Goal: Task Accomplishment & Management: Manage account settings

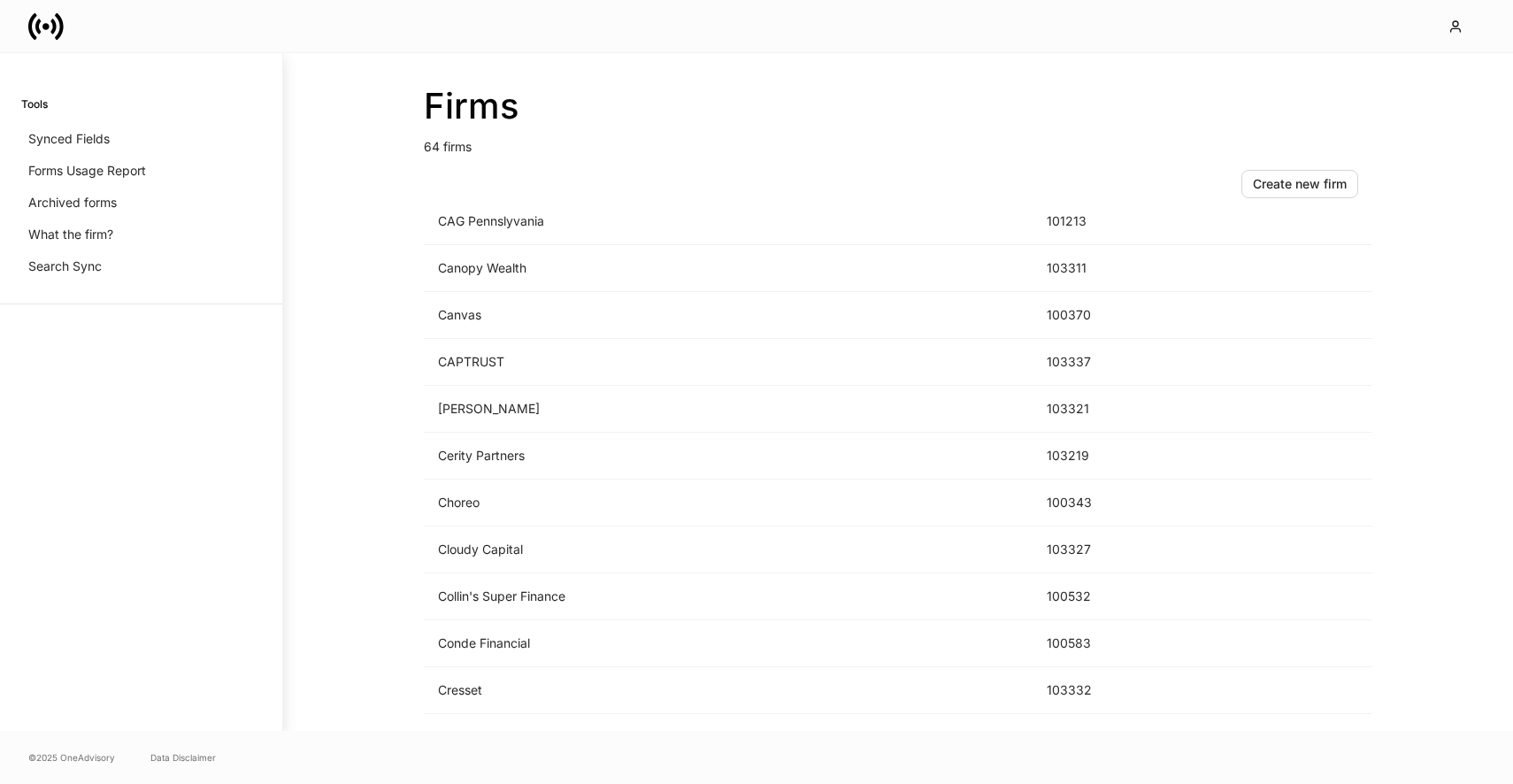
scroll to position [517, 0]
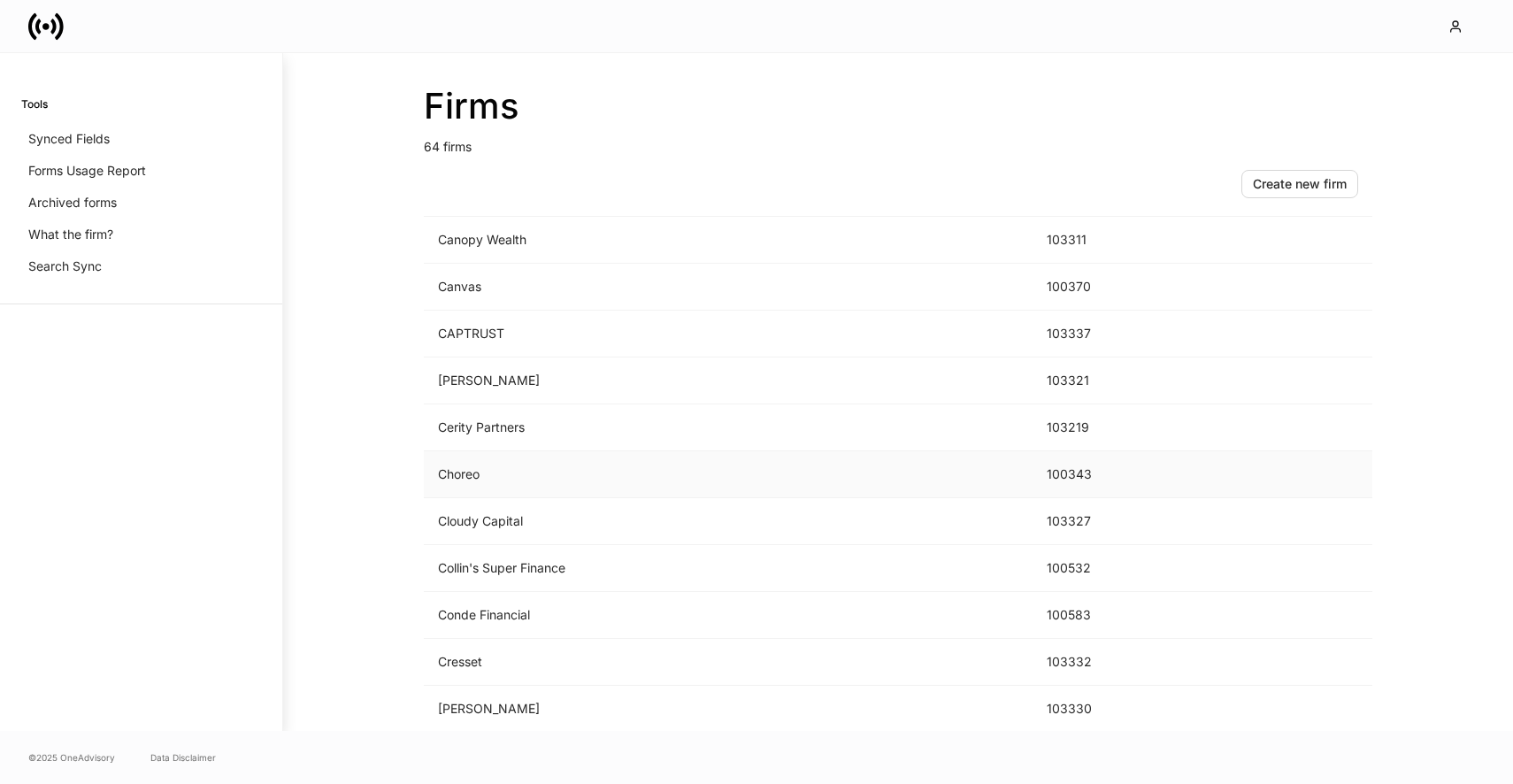
click at [556, 468] on td "Choreo" at bounding box center [728, 474] width 609 height 47
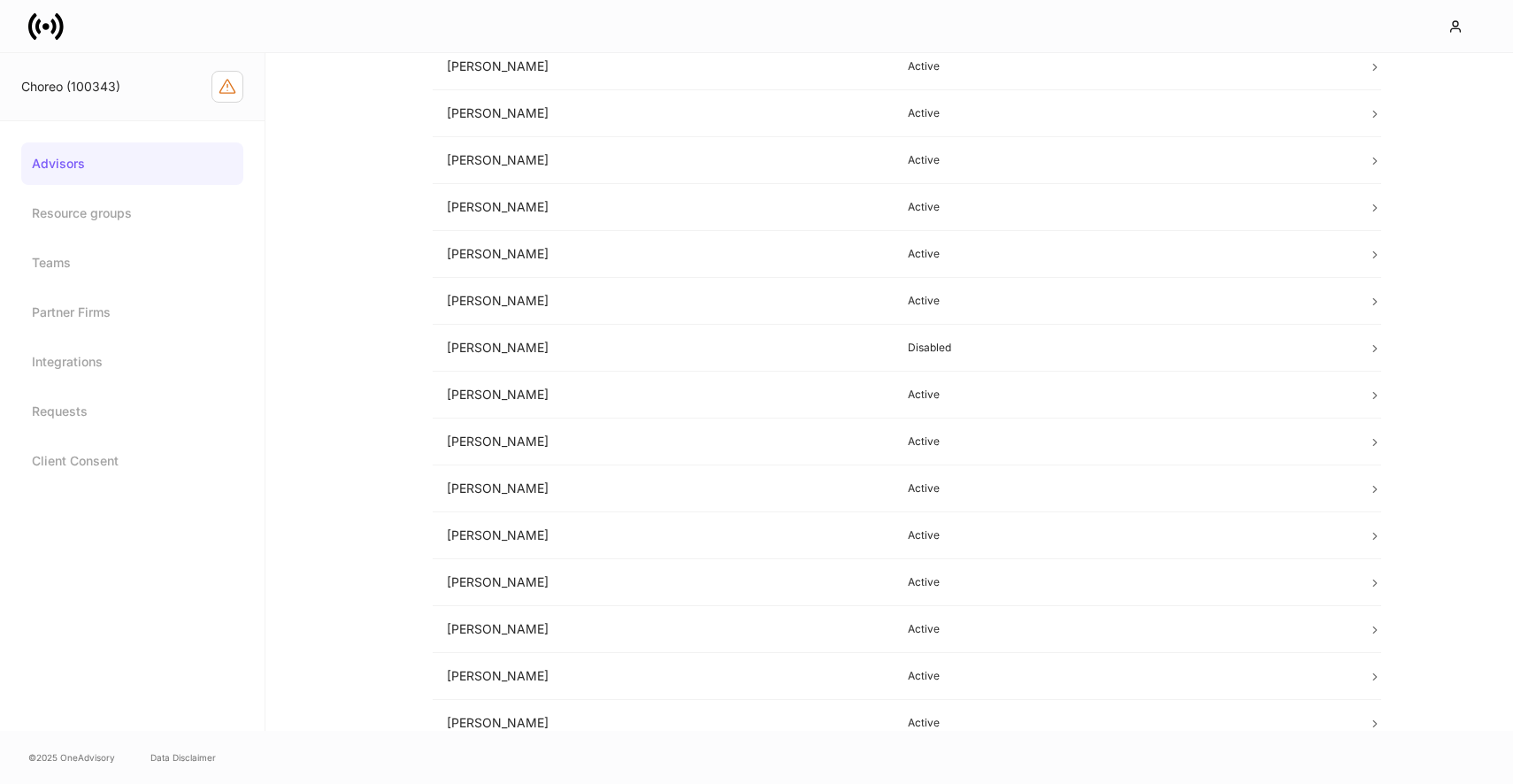
scroll to position [812, 0]
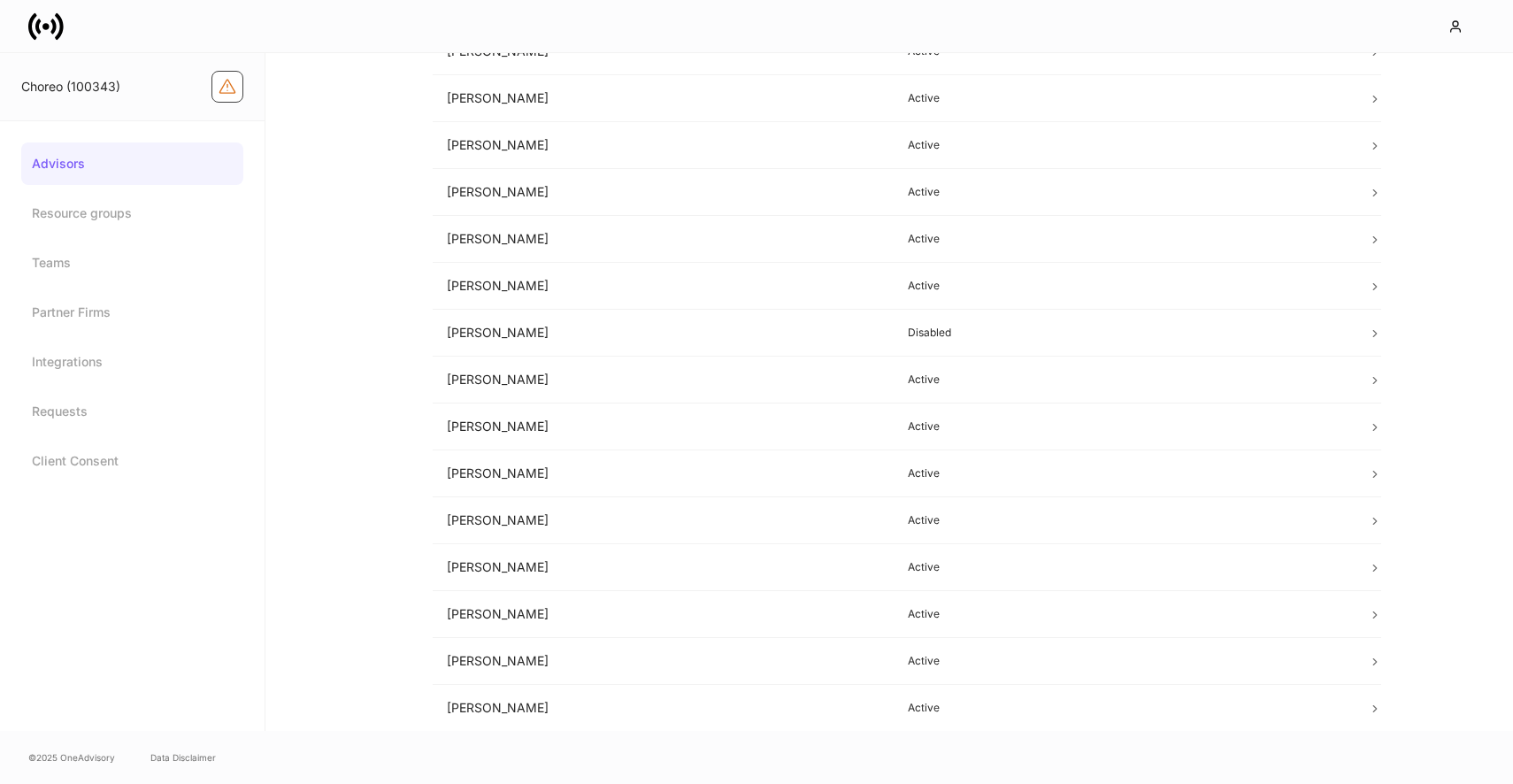
click at [227, 90] on icon "Firm configuration warnings" at bounding box center [227, 87] width 18 height 18
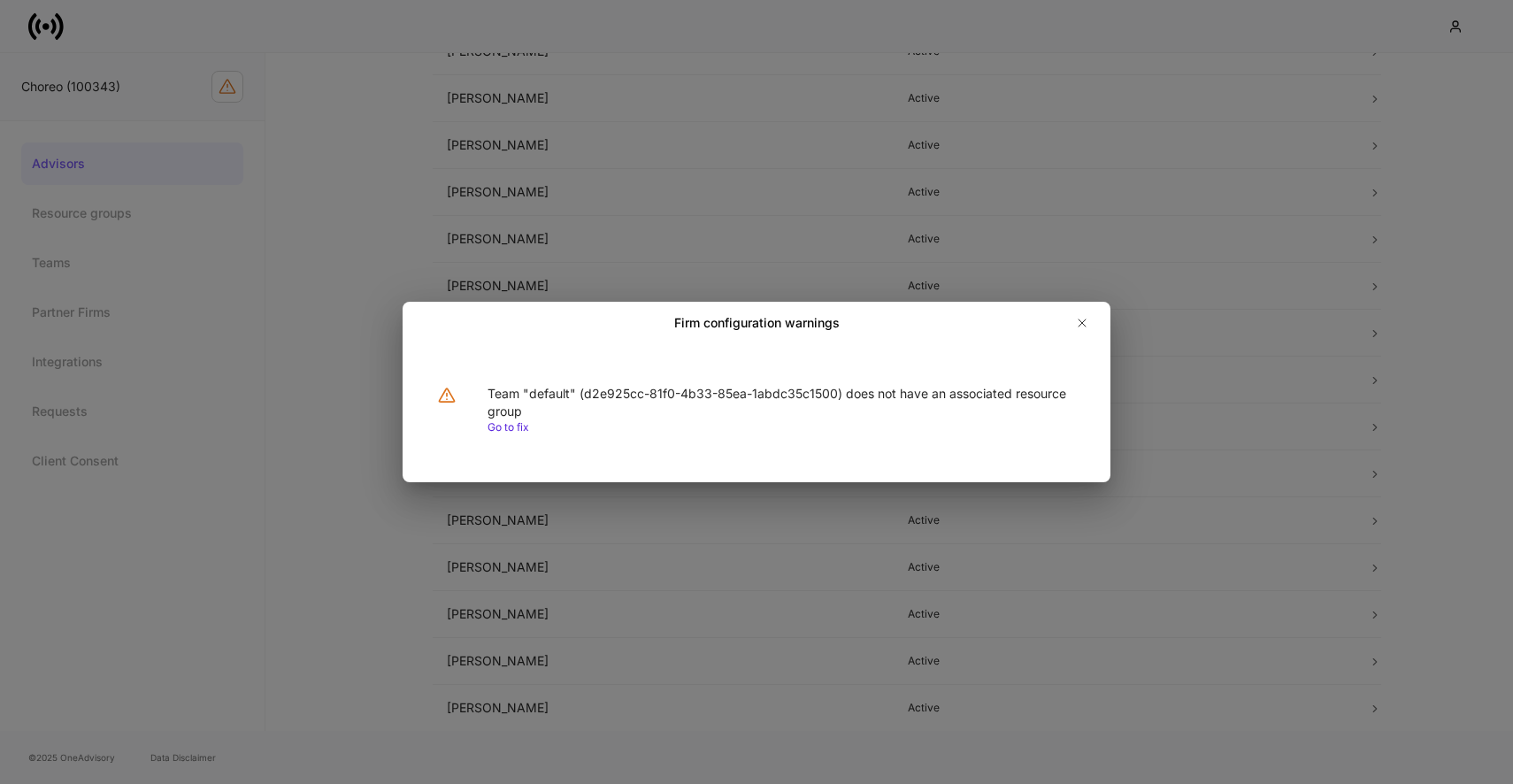
click at [516, 427] on link "Go to fix" at bounding box center [509, 428] width 42 height 14
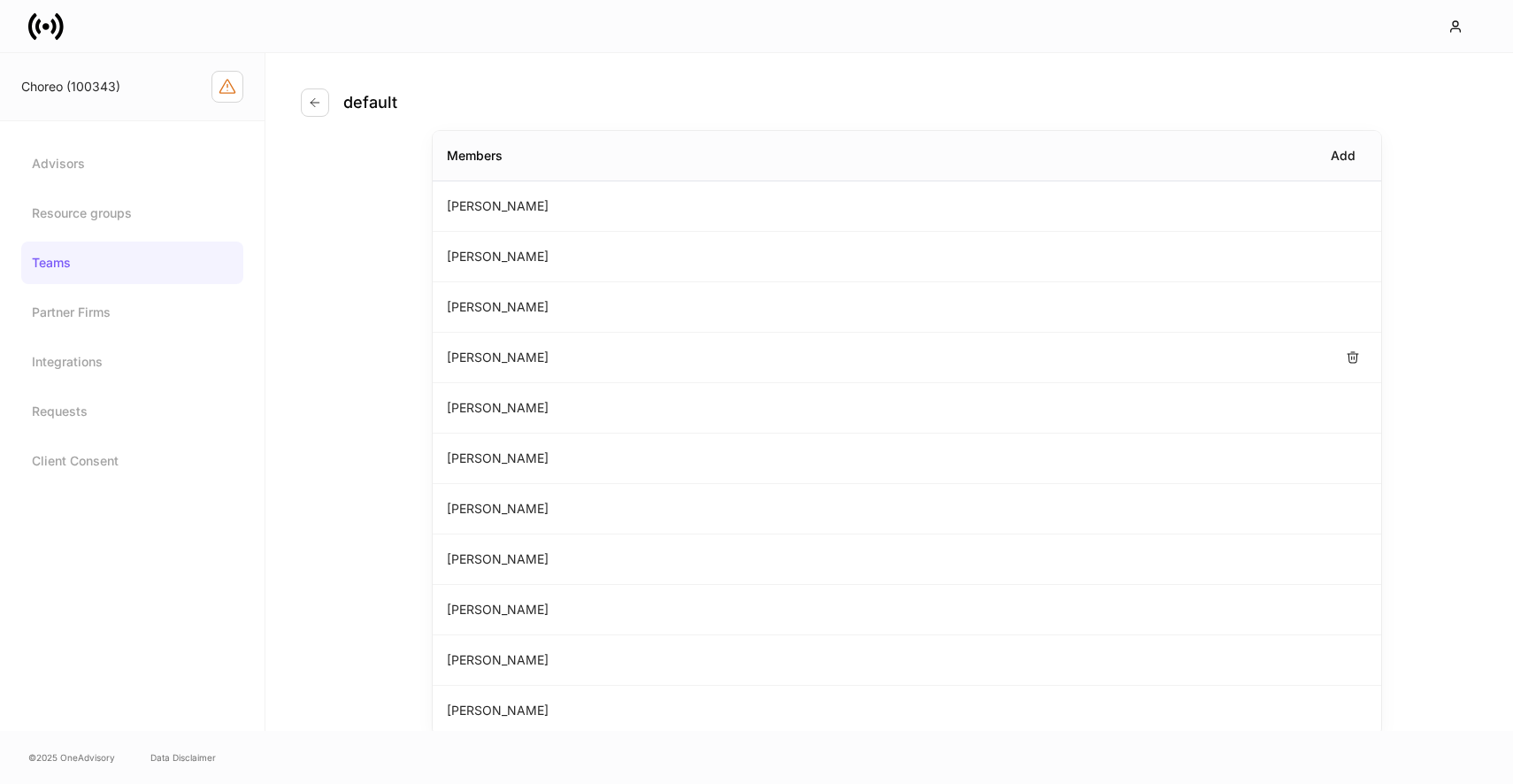
scroll to position [108, 0]
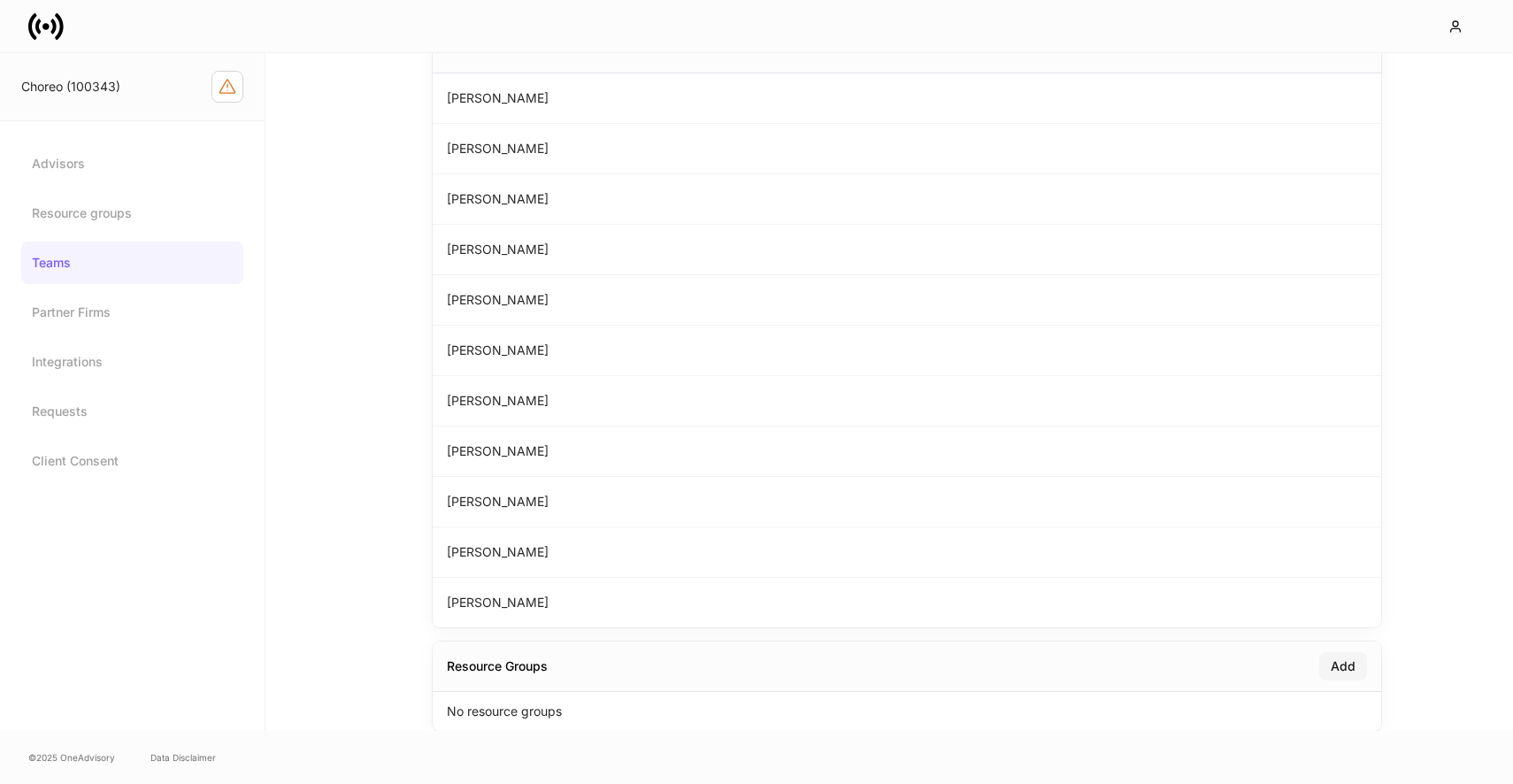
click at [1349, 659] on div "Add" at bounding box center [1343, 666] width 24 height 18
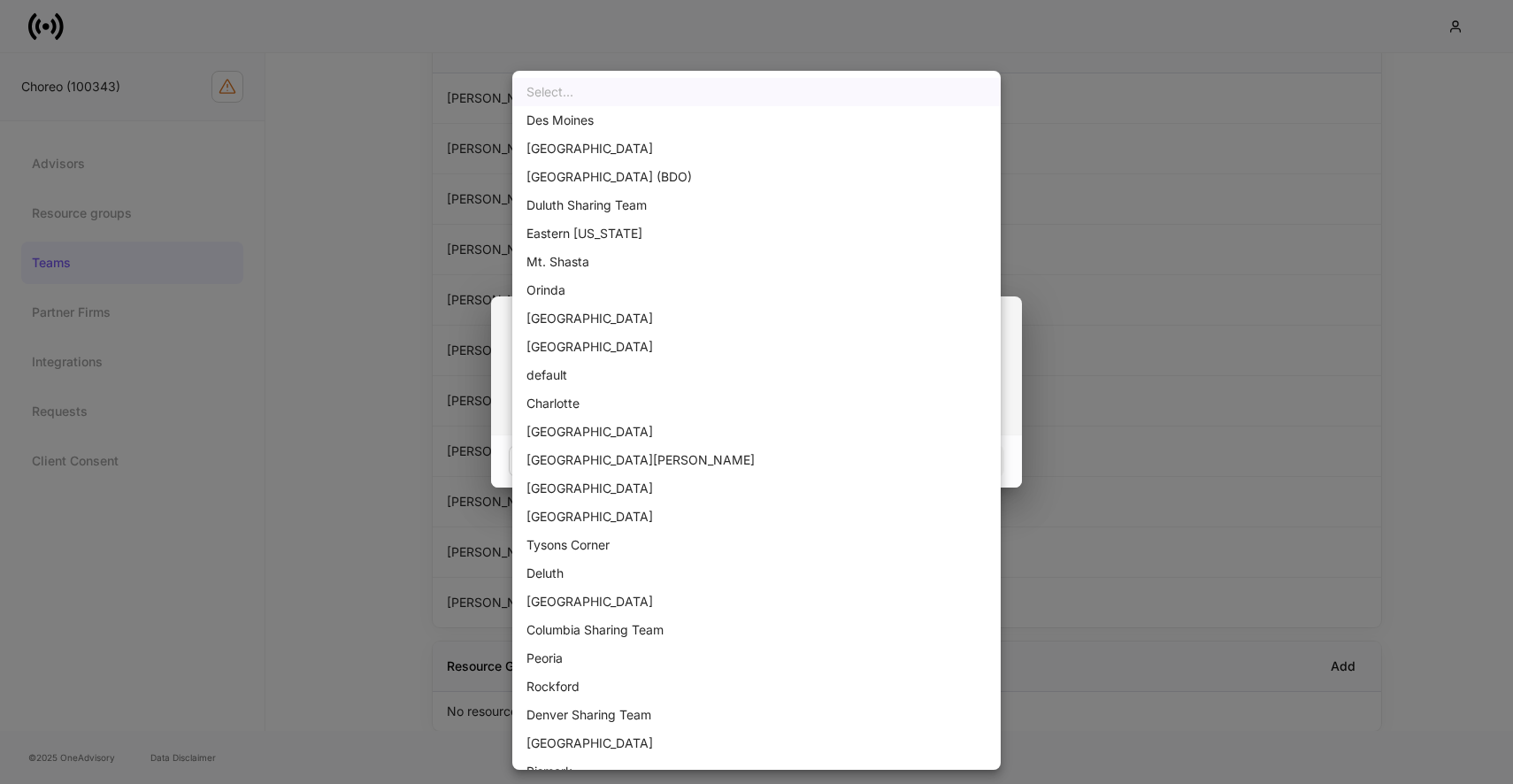
click at [857, 393] on body "Choreo (100343) Advisors Resource groups Teams Partner Firms Integrations Reque…" at bounding box center [756, 392] width 1513 height 784
click at [1024, 350] on div at bounding box center [756, 392] width 1513 height 784
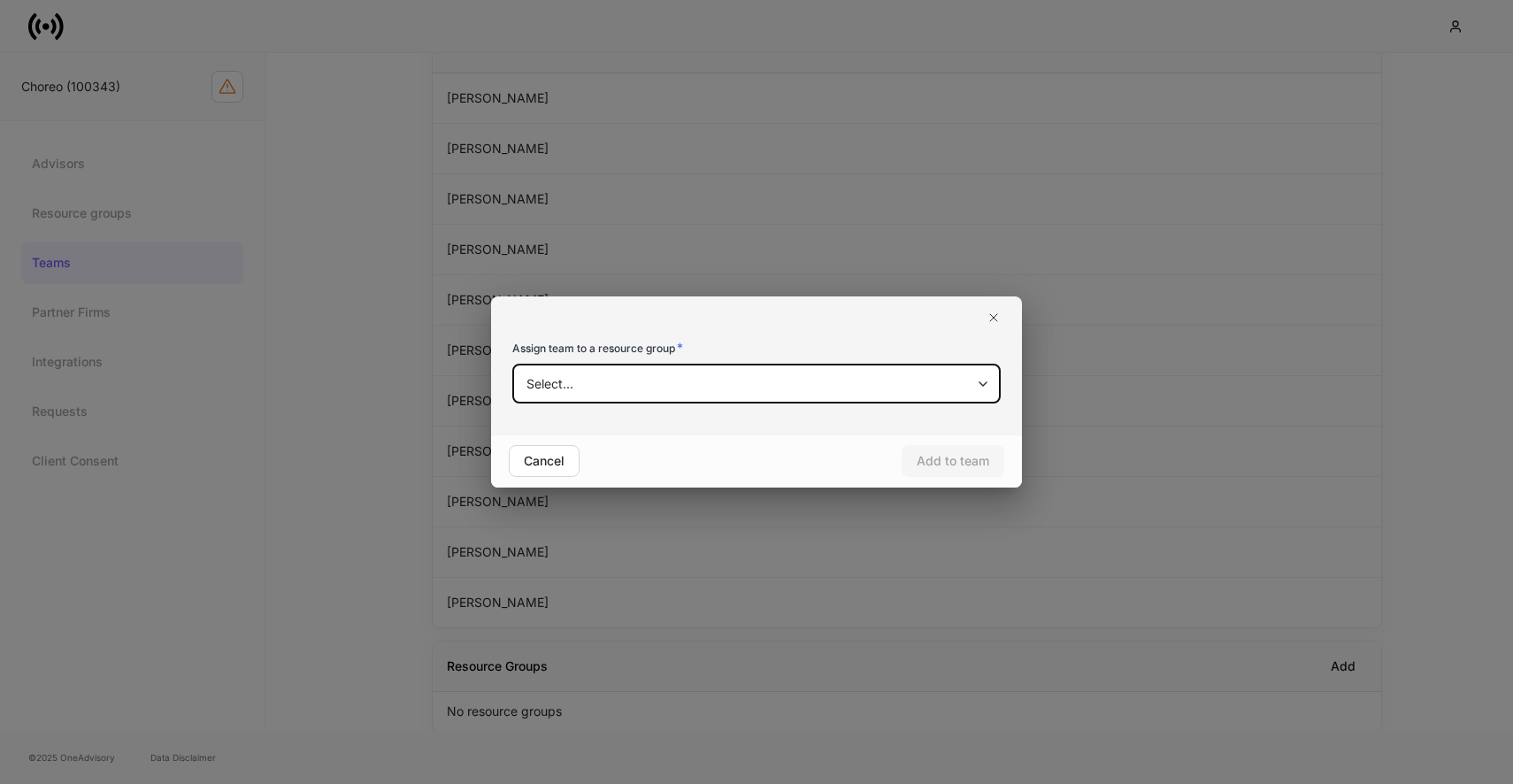
click at [991, 318] on icon "button" at bounding box center [994, 317] width 15 height 15
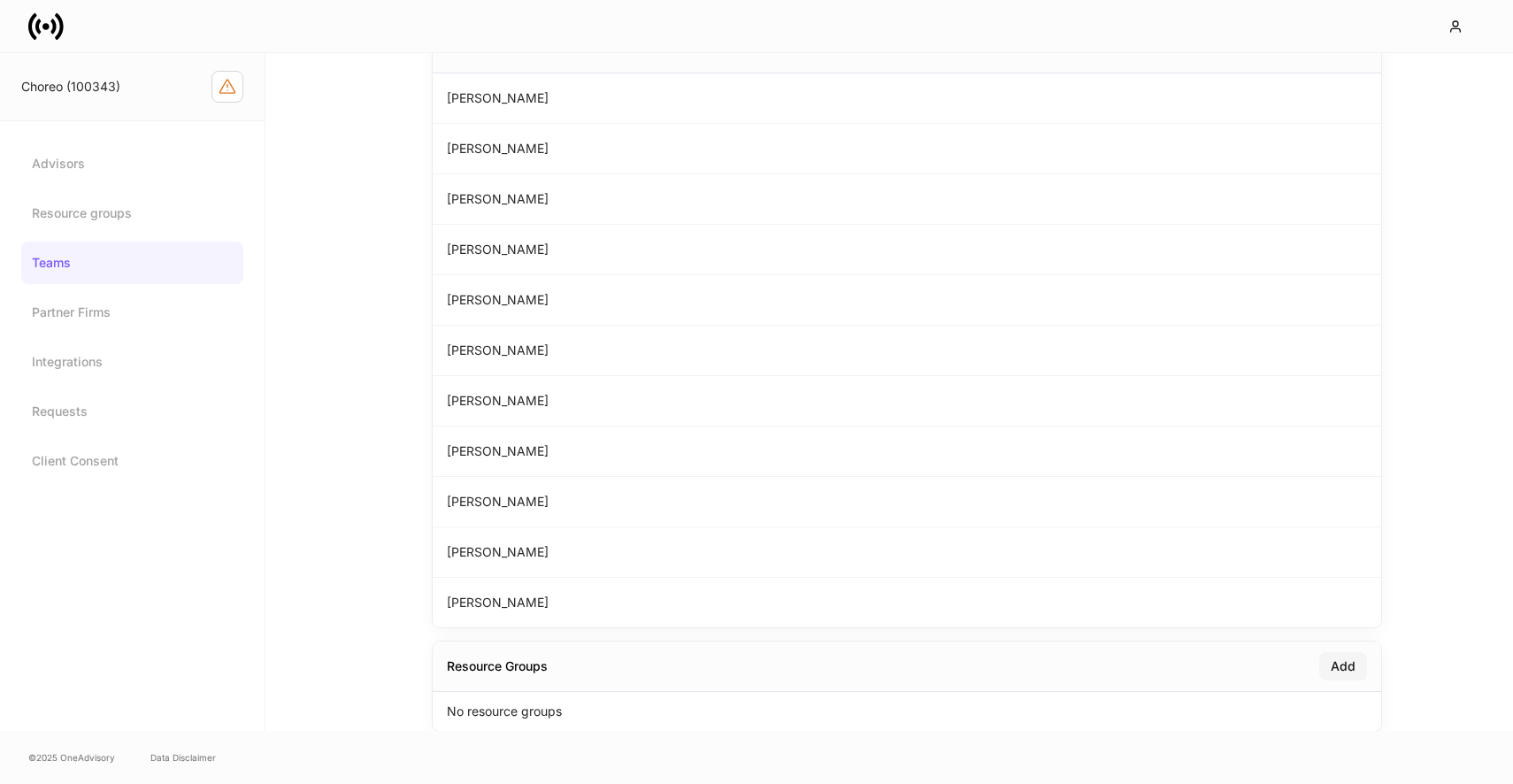
click at [1336, 674] on div "Add" at bounding box center [1343, 666] width 24 height 18
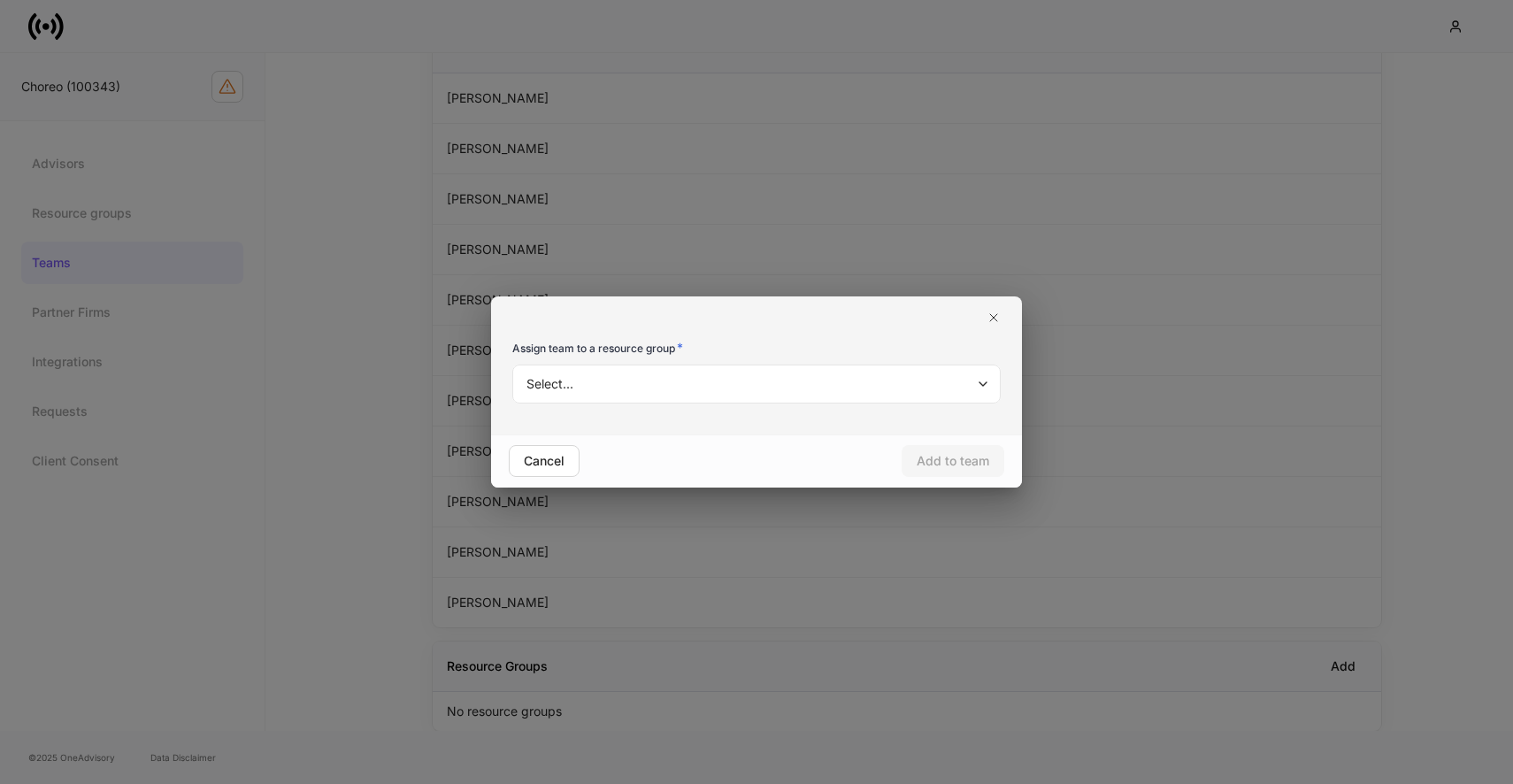
click at [806, 382] on body "Choreo (100343) Advisors Resource groups Teams Partner Firms Integrations Reque…" at bounding box center [756, 392] width 1513 height 784
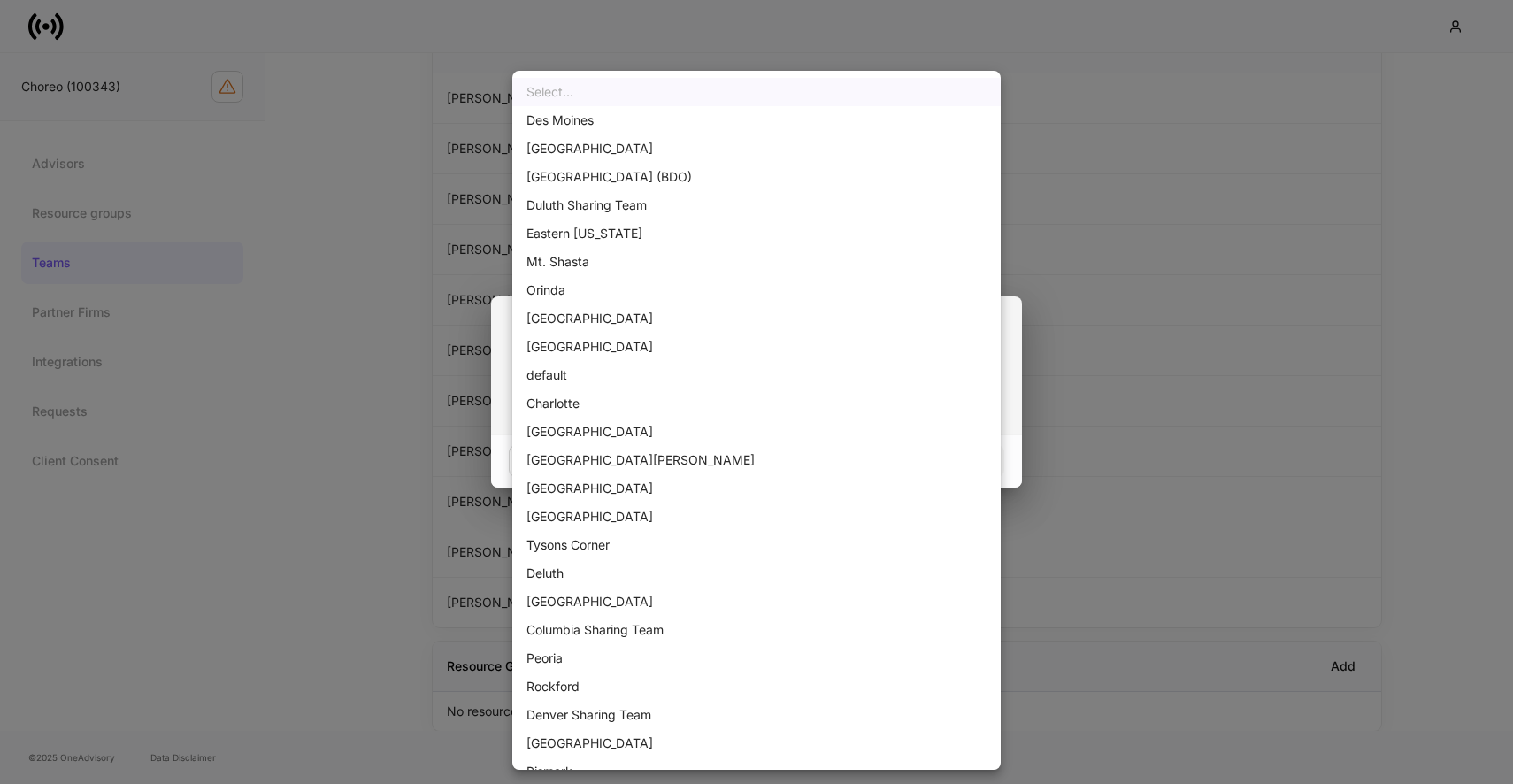
scroll to position [94, 0]
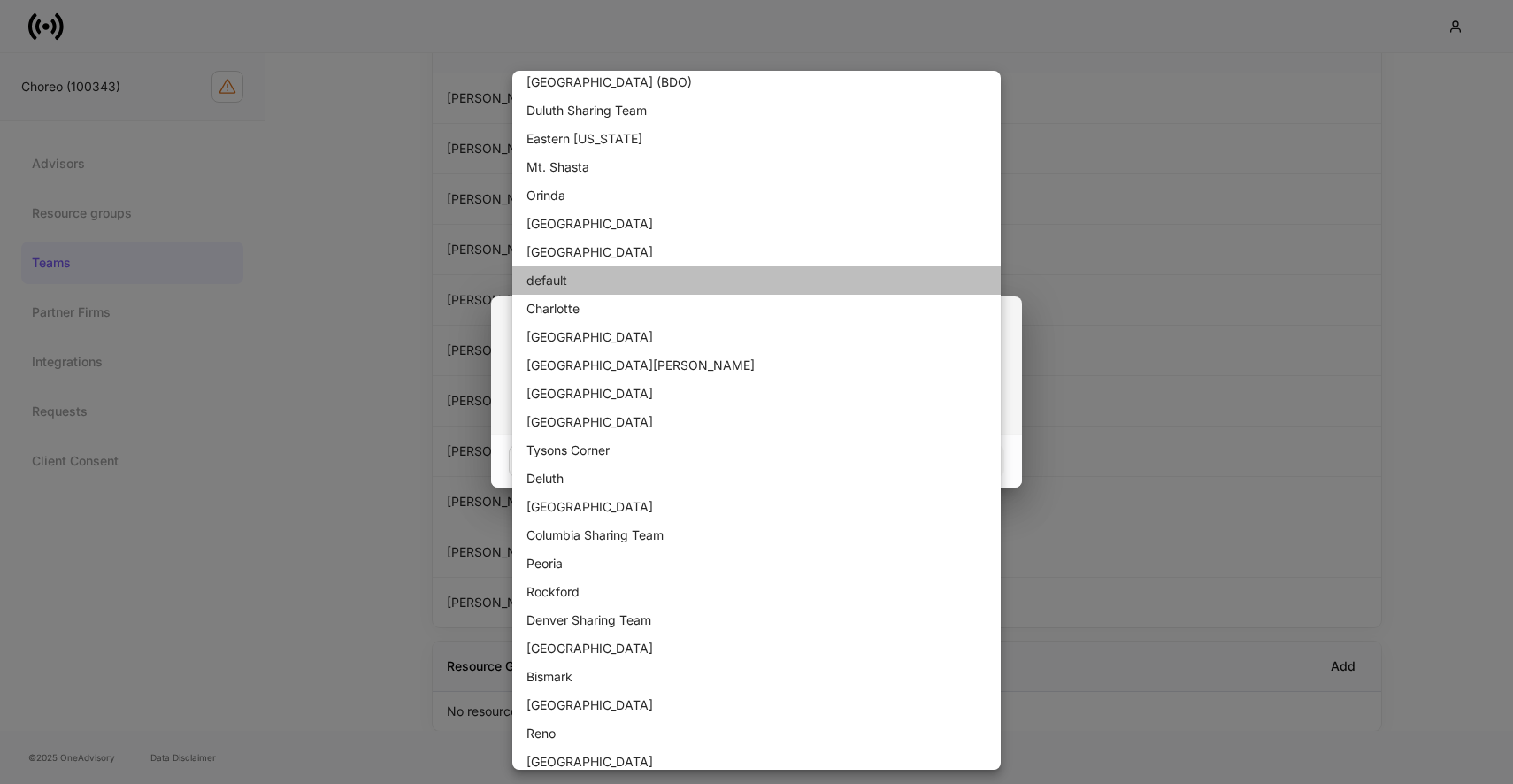
click at [679, 288] on li "default" at bounding box center [756, 280] width 488 height 28
type input "**********"
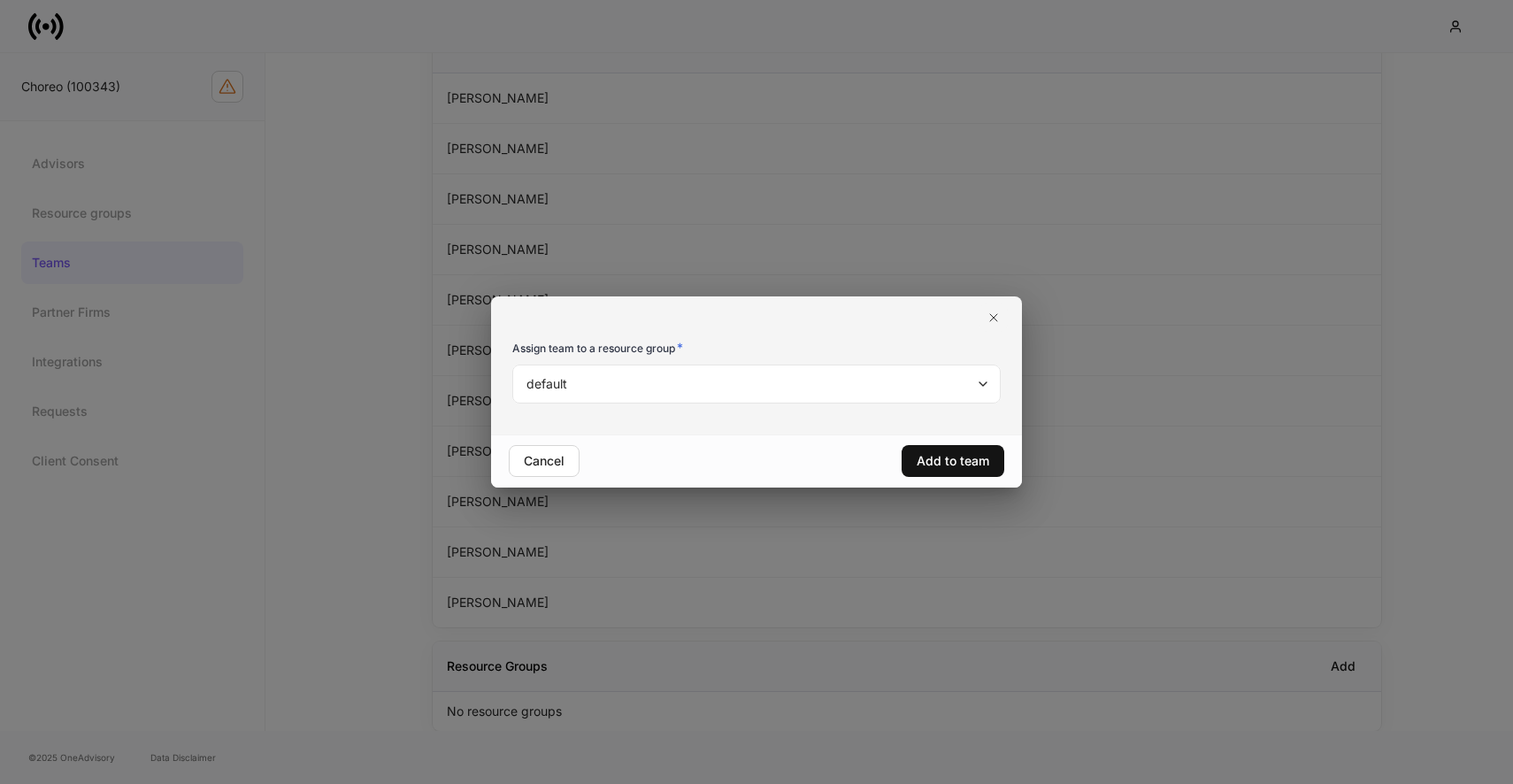
click at [1002, 323] on button "button" at bounding box center [994, 317] width 28 height 28
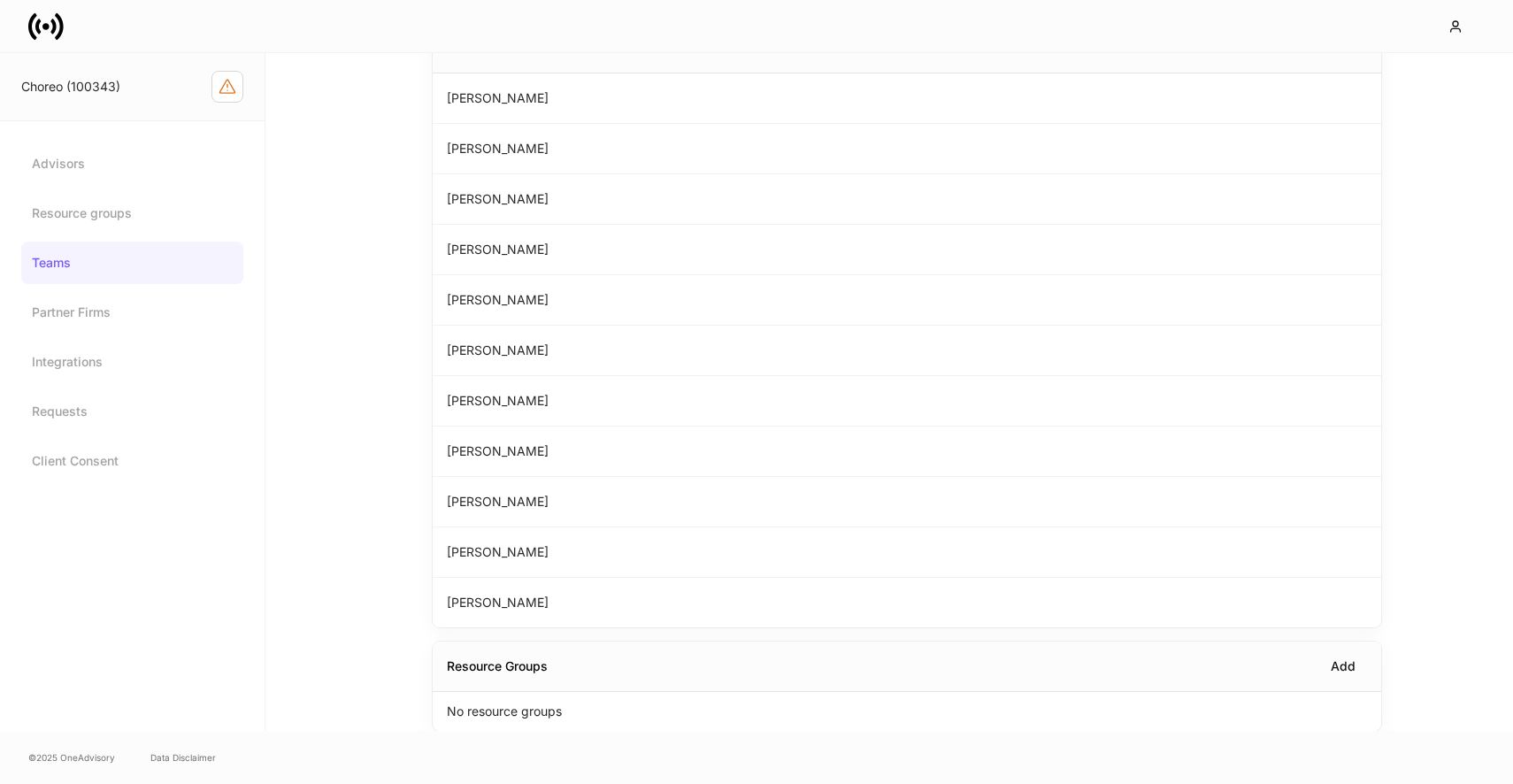
click at [44, 33] on icon at bounding box center [46, 26] width 35 height 35
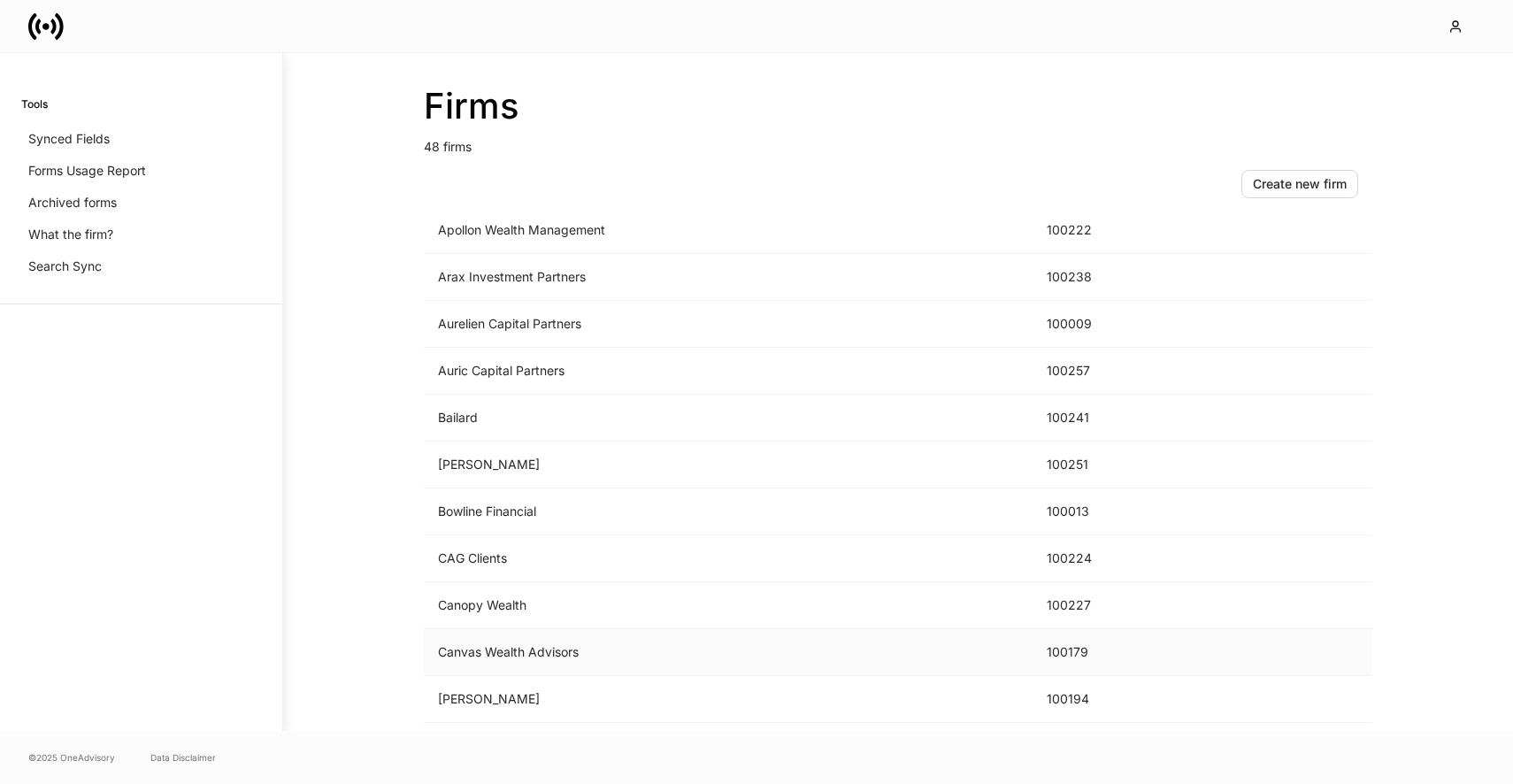
scroll to position [233, 0]
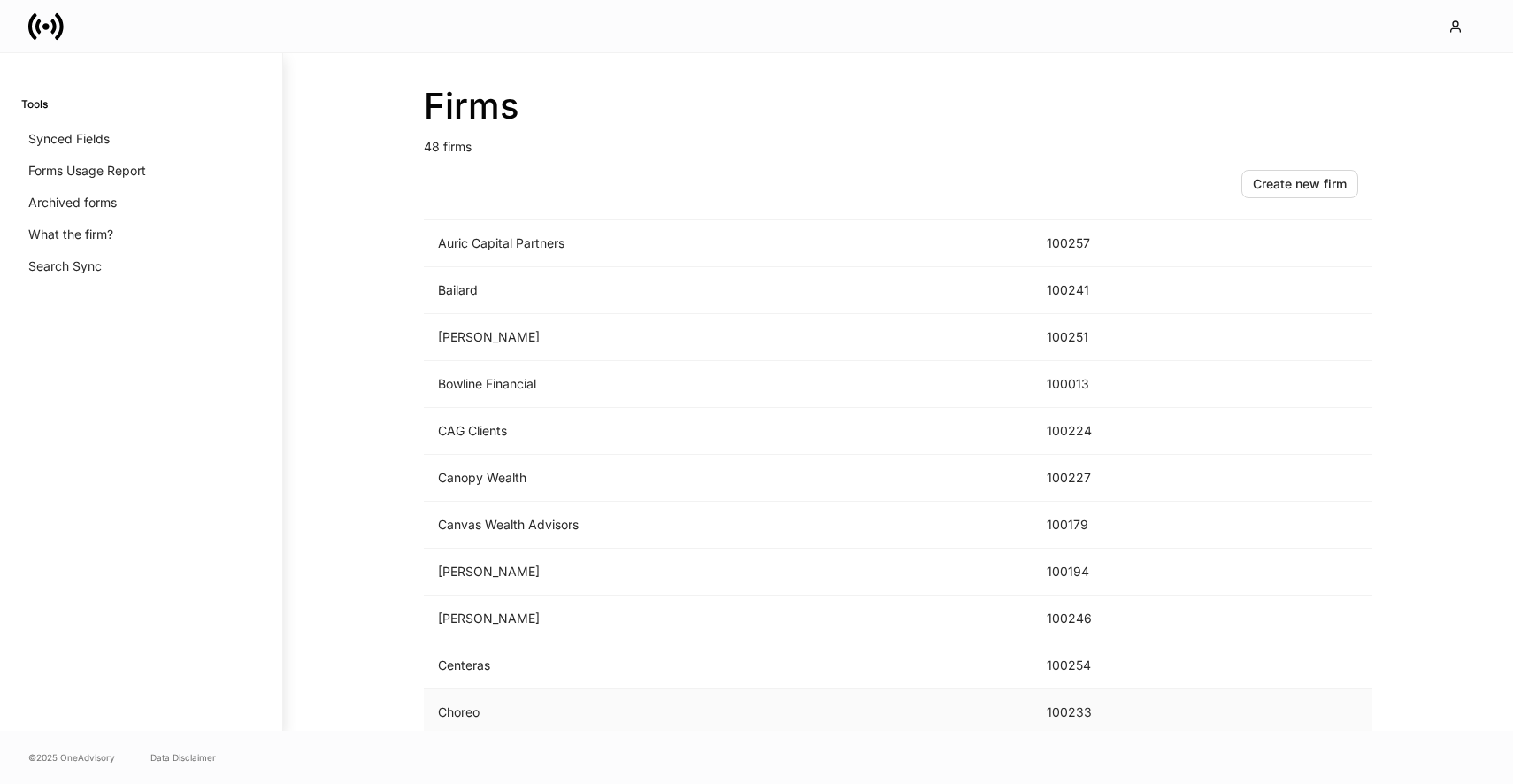
click at [506, 708] on td "Choreo" at bounding box center [728, 713] width 609 height 47
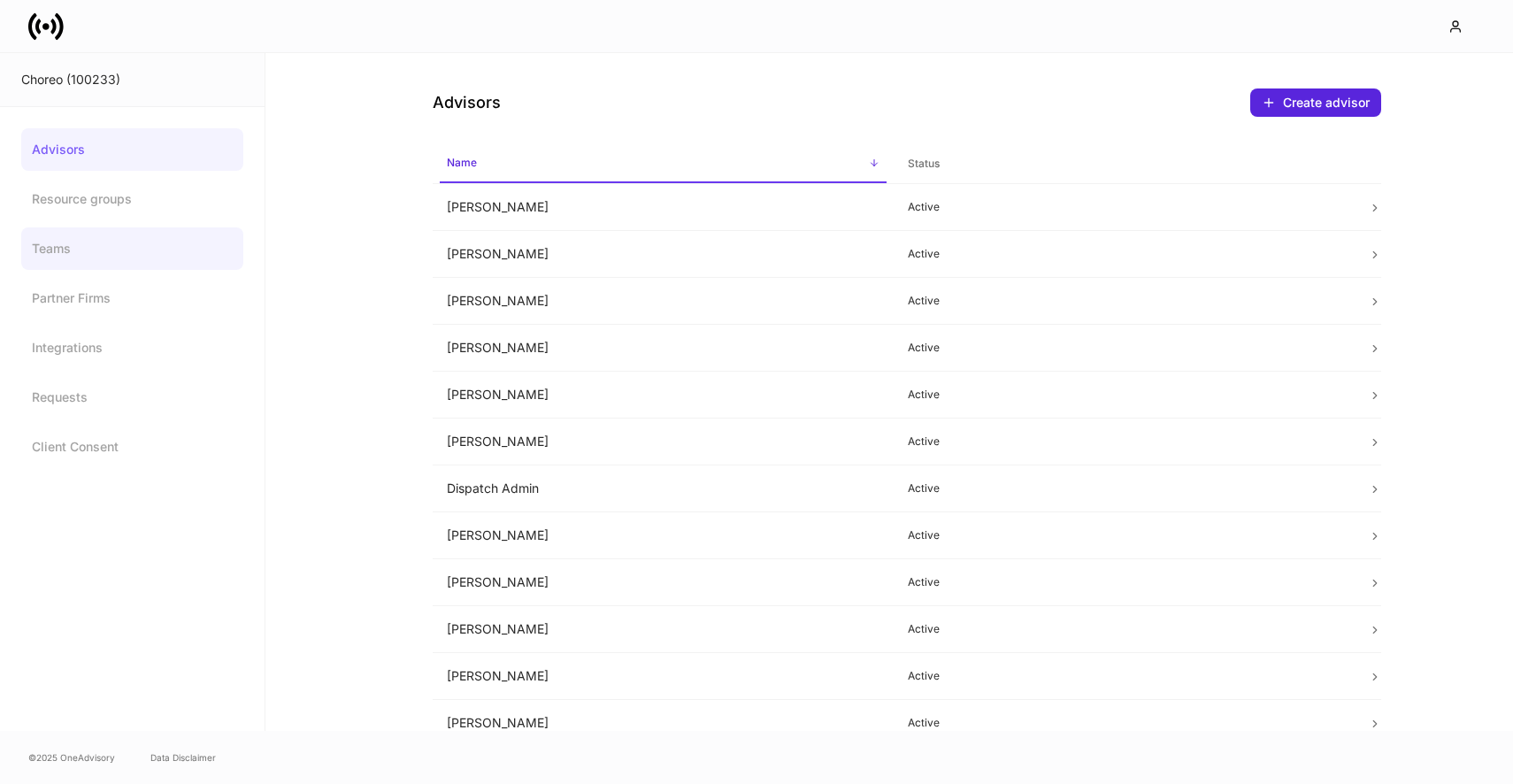
click at [161, 233] on link "Teams" at bounding box center [132, 248] width 222 height 43
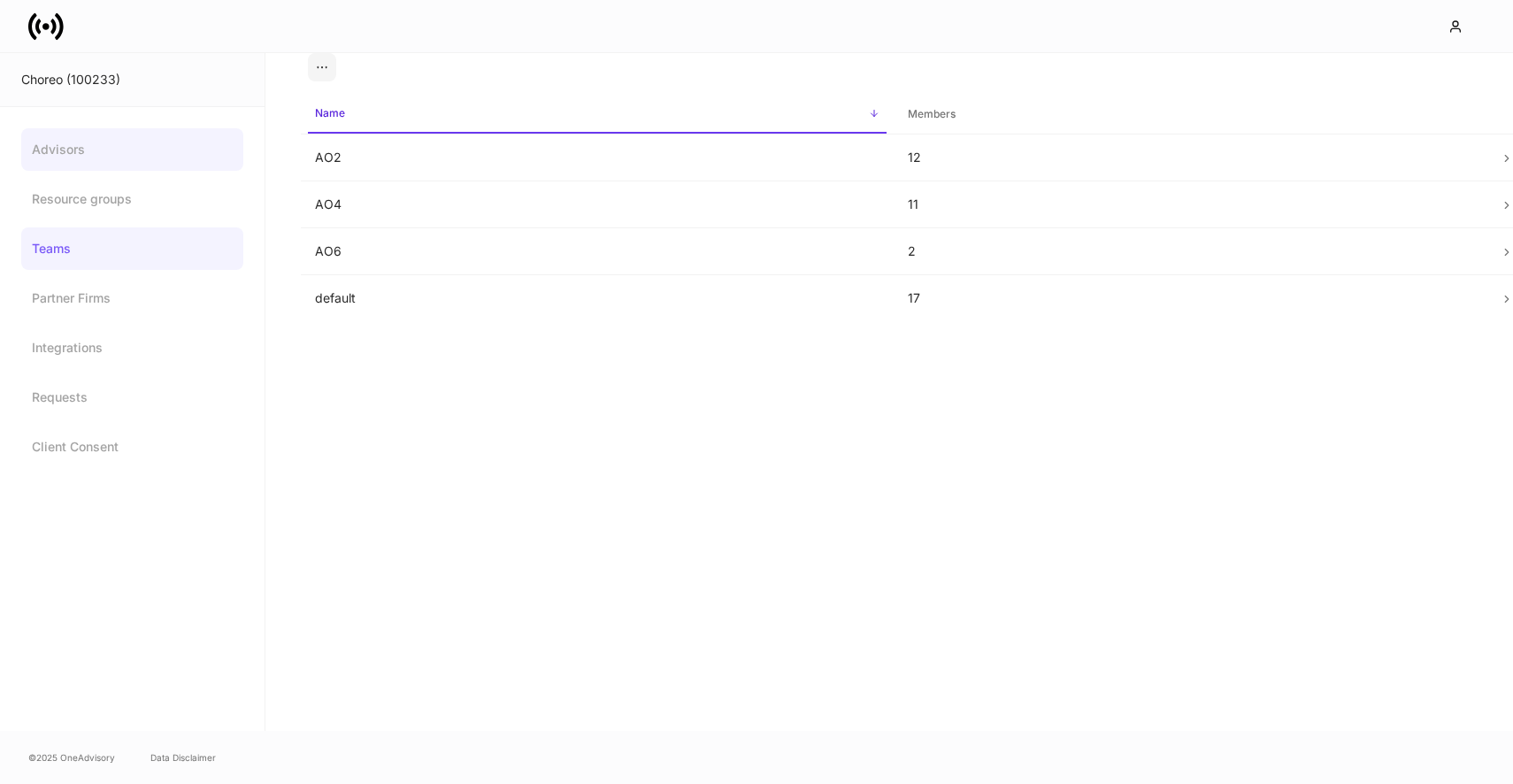
click at [203, 166] on link "Advisors" at bounding box center [132, 150] width 222 height 43
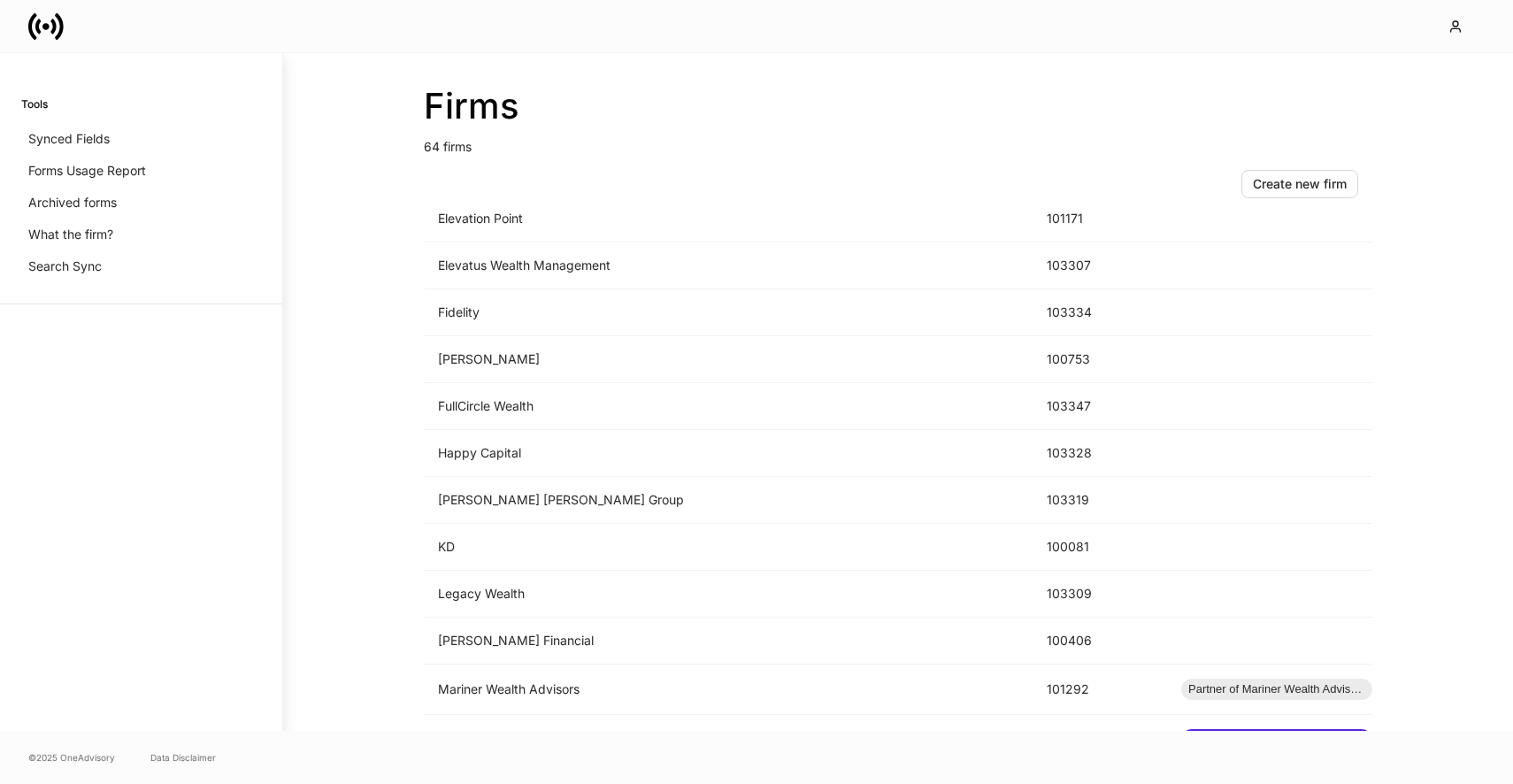
scroll to position [958, 0]
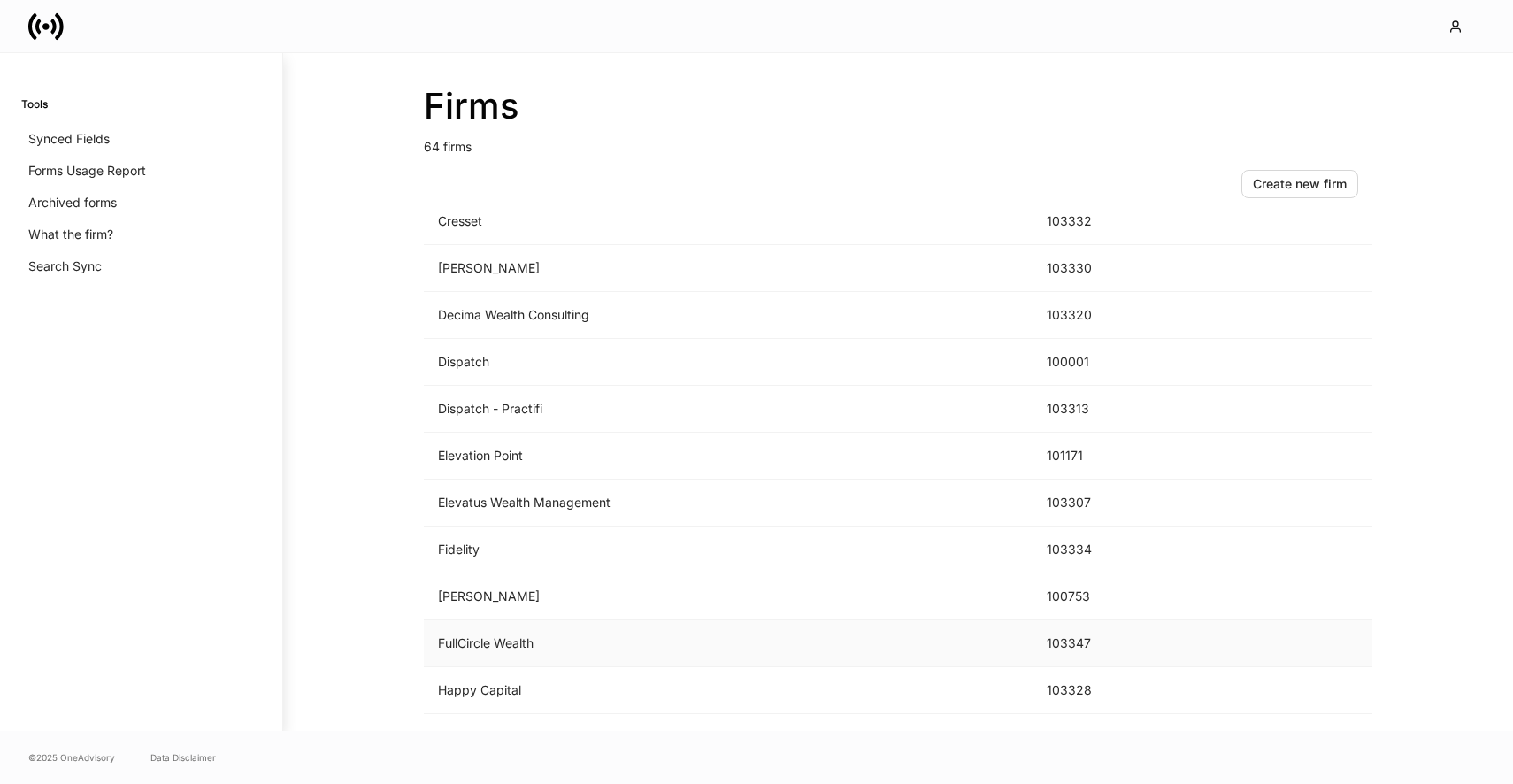
click at [527, 631] on td "FullCircle Wealth" at bounding box center [728, 644] width 609 height 47
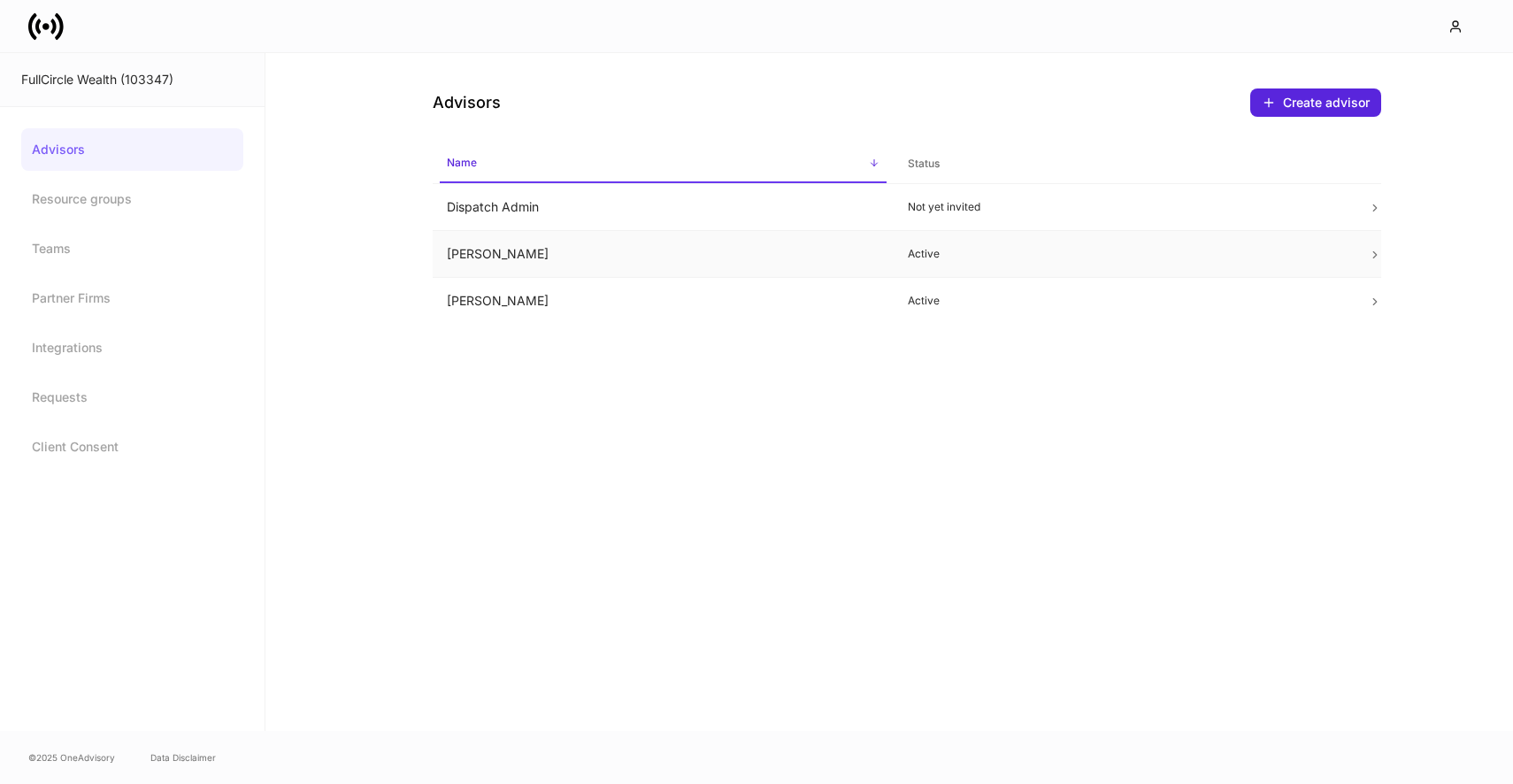
click at [618, 246] on td "Jamie Jenkins" at bounding box center [662, 254] width 461 height 47
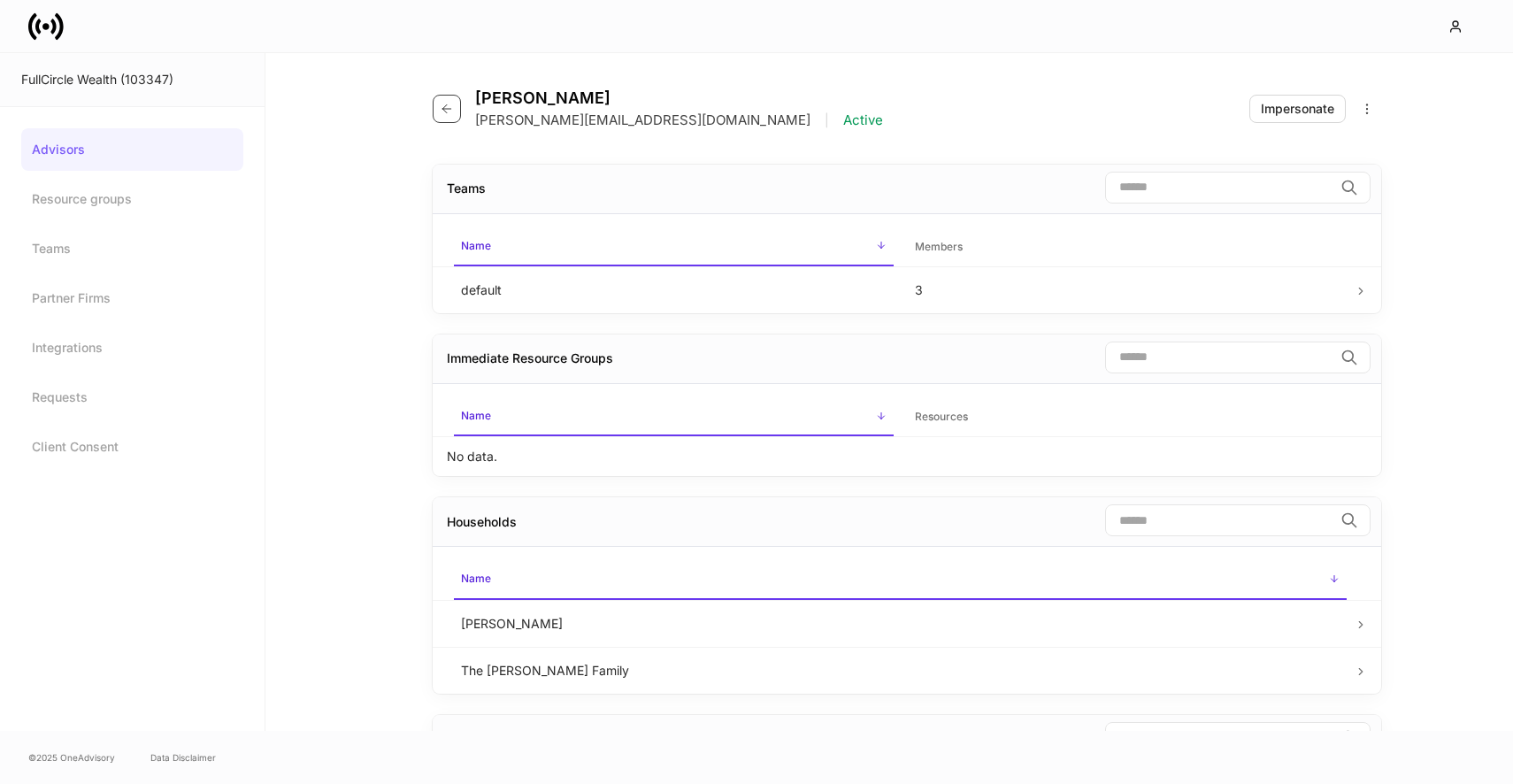
click at [439, 113] on icon "button" at bounding box center [446, 108] width 15 height 15
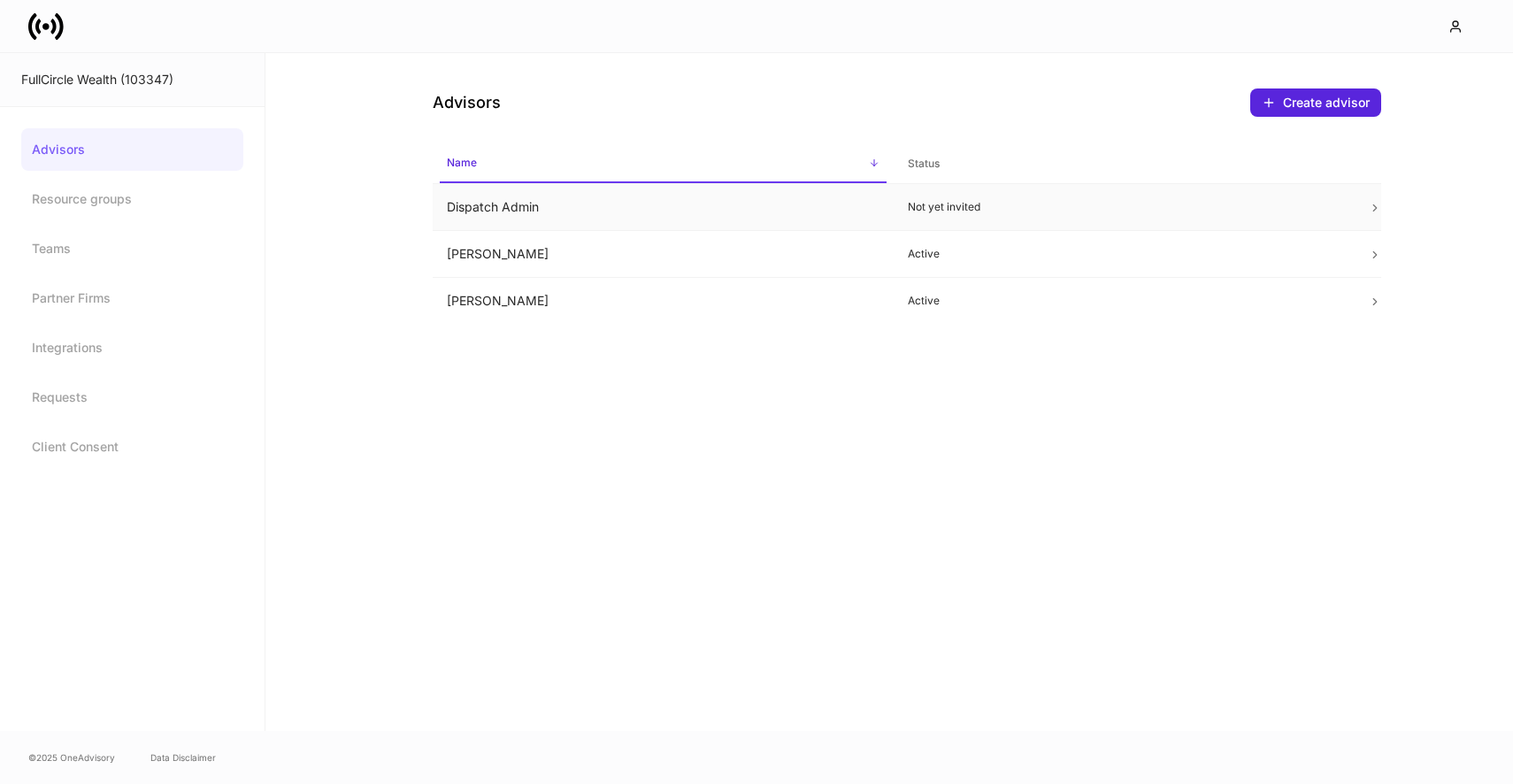
click at [692, 199] on td "Dispatch Admin" at bounding box center [662, 207] width 461 height 47
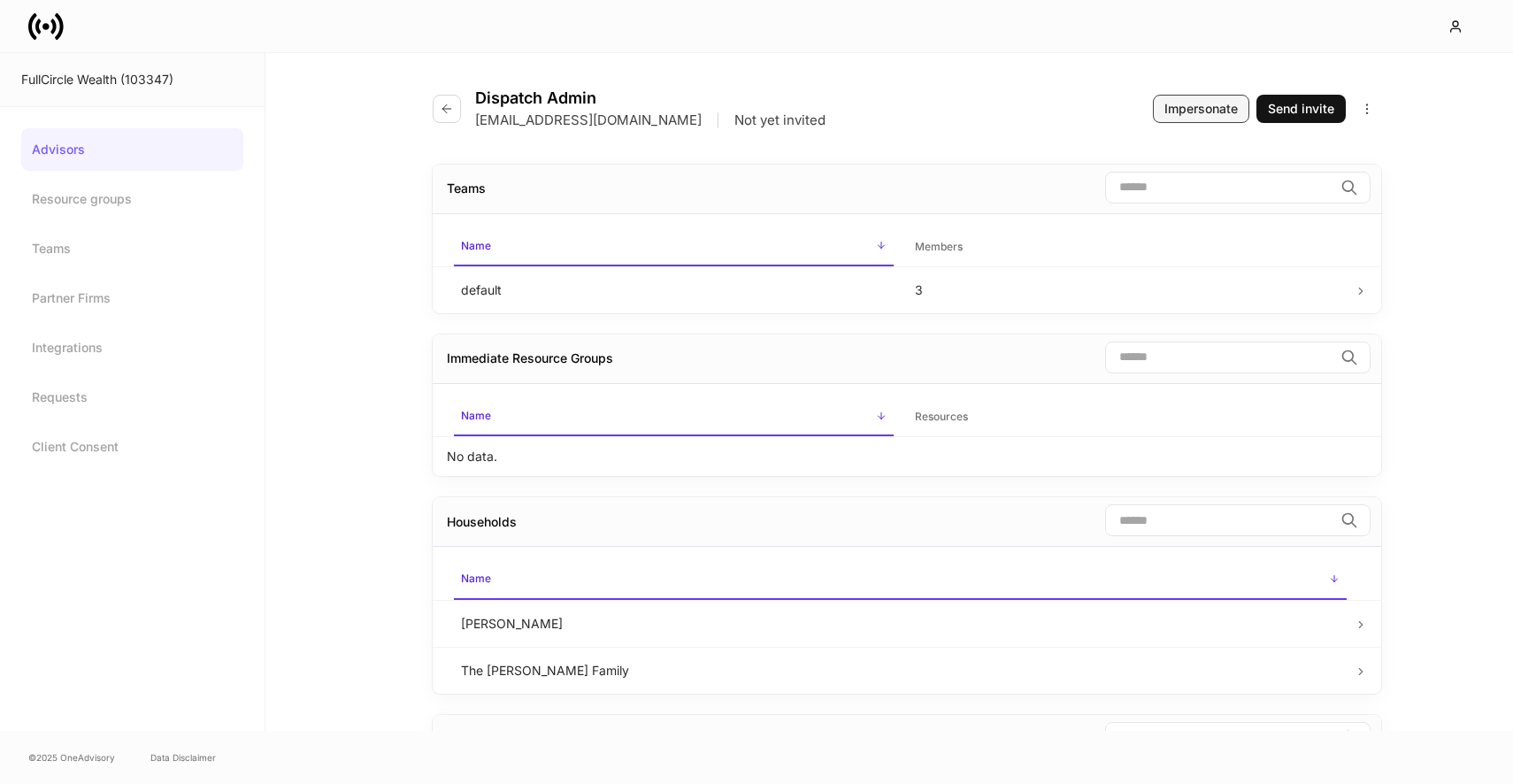
click at [1185, 105] on div "Impersonate" at bounding box center [1201, 109] width 73 height 18
